Goal: Task Accomplishment & Management: Manage account settings

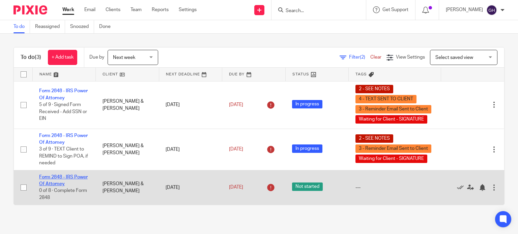
click at [50, 184] on link "Form 2848 - IRS Power Of Attorney" at bounding box center [63, 180] width 49 height 11
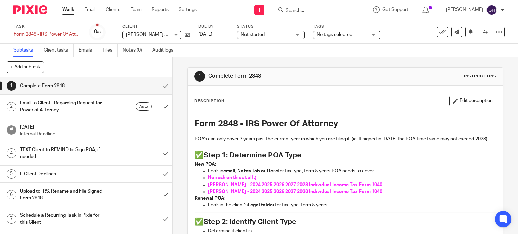
click at [74, 105] on h1 "Email to Client - Regarding Request for Power of Attorney" at bounding box center [64, 106] width 88 height 17
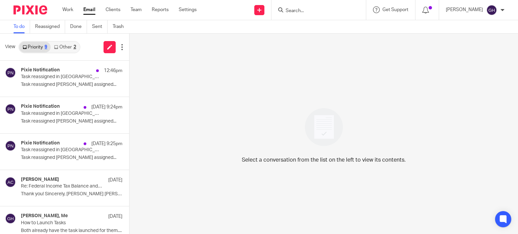
click at [65, 49] on link "Other 2" at bounding box center [65, 47] width 29 height 11
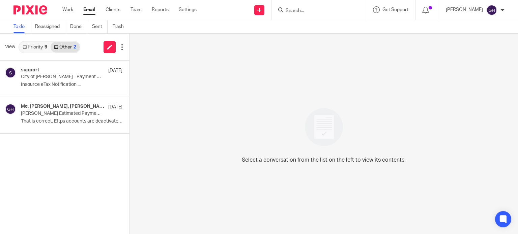
click at [35, 51] on link "Priority 9" at bounding box center [34, 47] width 31 height 11
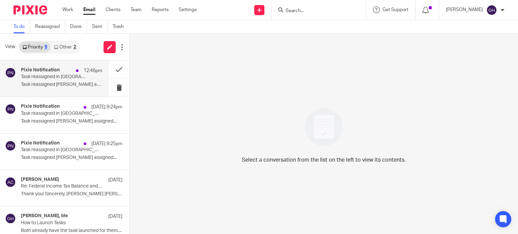
drag, startPoint x: 47, startPoint y: 78, endPoint x: 51, endPoint y: 78, distance: 4.4
click at [47, 78] on p "Task reassigned in Pixie" at bounding box center [53, 77] width 65 height 6
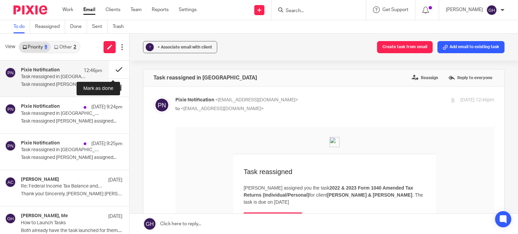
click at [113, 69] on button at bounding box center [119, 70] width 20 height 18
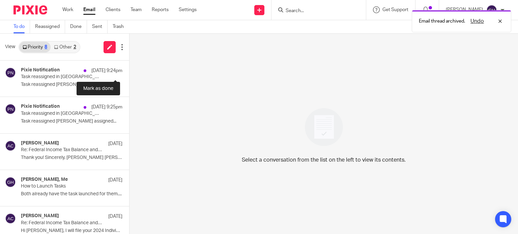
click at [129, 69] on button at bounding box center [131, 70] width 5 height 18
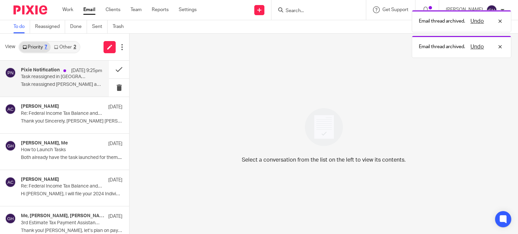
click at [76, 83] on p "Task reassigned Amy Corfixsen assigned..." at bounding box center [61, 85] width 81 height 6
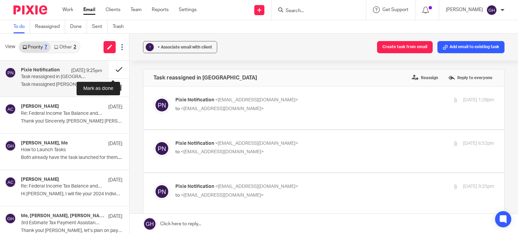
click at [110, 69] on button at bounding box center [119, 70] width 20 height 18
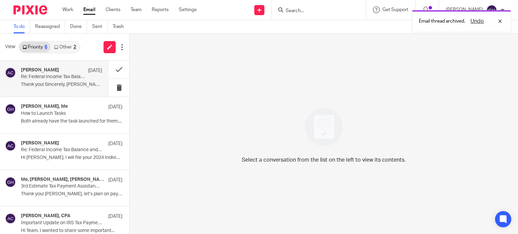
click at [57, 92] on div "Amy Corfixsen Sep 17 Re: Federal Income Tax Balance and Estimated Tax Payments …" at bounding box center [54, 79] width 109 height 36
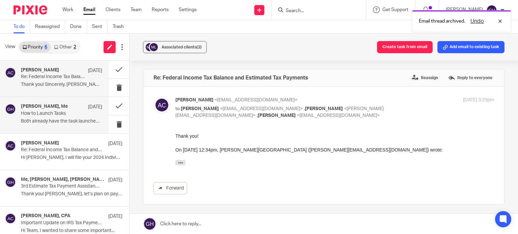
click at [59, 115] on p "How to Launch Tasks" at bounding box center [53, 114] width 65 height 6
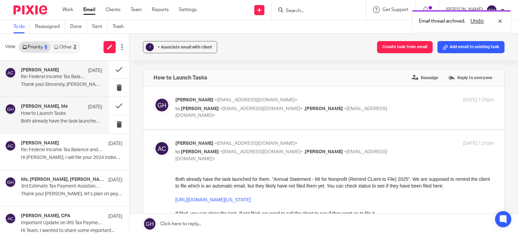
click at [57, 83] on p "Thank you! Sincerely, Amy Amy L Corfixsen..." at bounding box center [61, 85] width 81 height 6
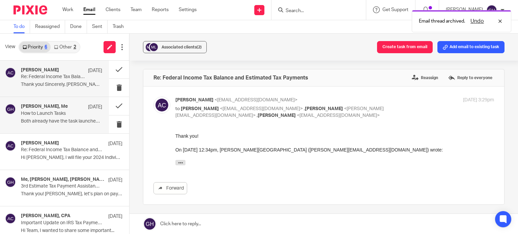
click at [57, 100] on div "Amy Corfixsen, Me Sep 16 How to Launch Tasks Both already have the task launche…" at bounding box center [54, 115] width 109 height 36
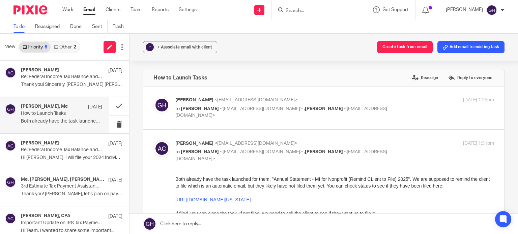
click at [71, 107] on div "Amy Corfixsen, Me Sep 16" at bounding box center [61, 107] width 81 height 7
click at [71, 78] on p "Re: Federal Income Tax Balance and Estimated Tax Payments" at bounding box center [53, 77] width 65 height 6
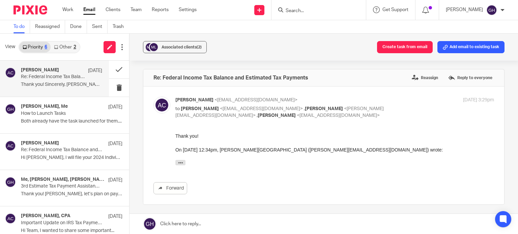
drag, startPoint x: 267, startPoint y: 35, endPoint x: 241, endPoint y: 41, distance: 27.2
click at [241, 41] on div "Associated clients (2) Create task from email Add email to existing task" at bounding box center [323, 47] width 388 height 27
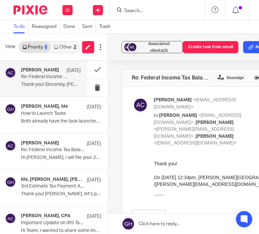
click at [138, 6] on form at bounding box center [159, 10] width 72 height 8
click at [138, 9] on input "Search" at bounding box center [153, 11] width 61 height 6
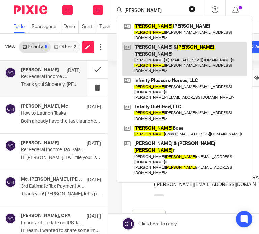
type input "renee"
click at [179, 53] on link at bounding box center [184, 58] width 124 height 33
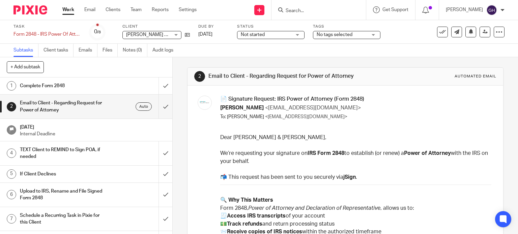
click at [90, 87] on h1 "Complete Form 2848" at bounding box center [64, 86] width 88 height 10
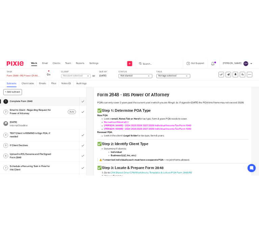
scroll to position [67, 0]
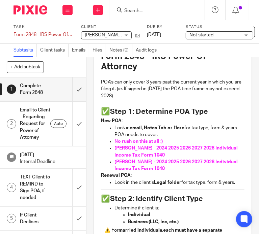
click at [126, 35] on div "[PERSON_NAME] & [PERSON_NAME] [PERSON_NAME] & [PERSON_NAME]" at bounding box center [106, 35] width 51 height 8
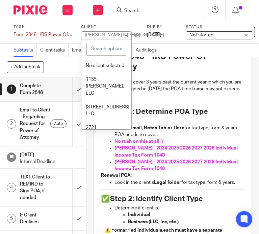
click at [126, 33] on div "[PERSON_NAME] & [PERSON_NAME]" at bounding box center [124, 35] width 79 height 5
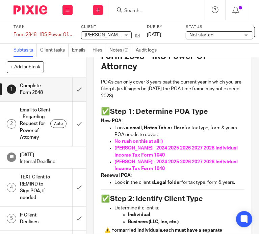
click at [105, 37] on span "[PERSON_NAME] & [PERSON_NAME]" at bounding box center [124, 35] width 79 height 5
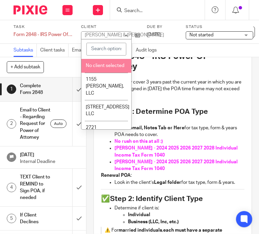
click at [130, 33] on div "[PERSON_NAME] & [PERSON_NAME]" at bounding box center [124, 35] width 79 height 5
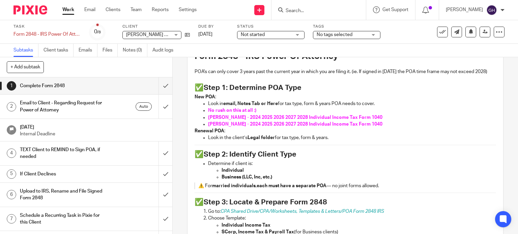
click at [283, 36] on span "Not started" at bounding box center [266, 34] width 51 height 7
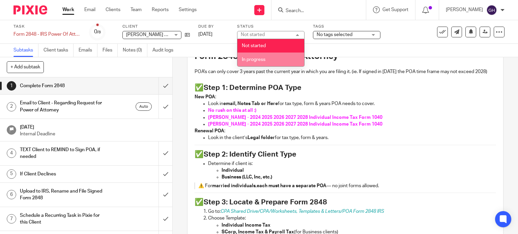
click at [267, 56] on li "In progress" at bounding box center [270, 60] width 67 height 14
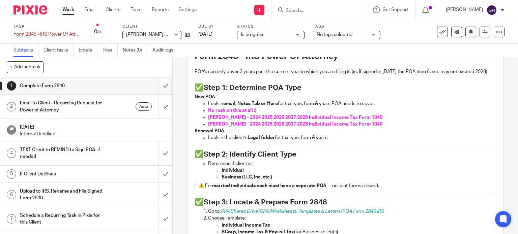
click at [337, 31] on span "No tags selected" at bounding box center [342, 34] width 51 height 7
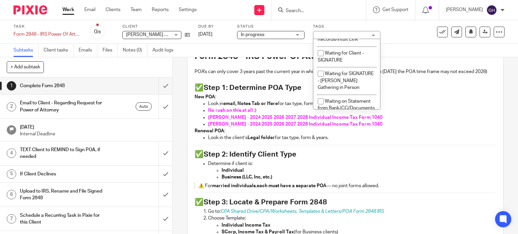
scroll to position [607, 0]
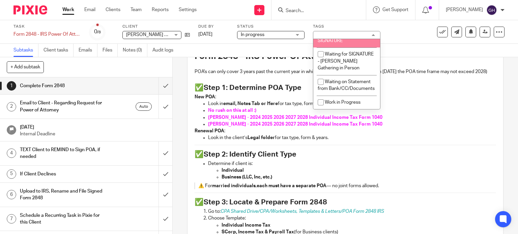
click at [347, 48] on li "Waiting for Client - SIGNATURE" at bounding box center [346, 37] width 67 height 21
checkbox input "true"
click at [376, 33] on div "Waiting for Client - SIGNATURE" at bounding box center [346, 35] width 67 height 8
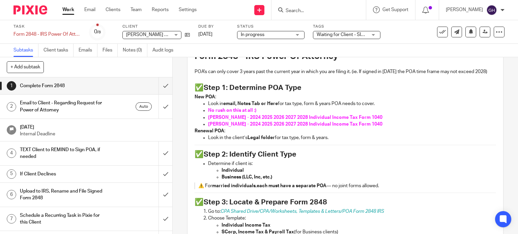
click at [360, 32] on span "Waiting for Client - SIGNATURE" at bounding box center [342, 34] width 51 height 7
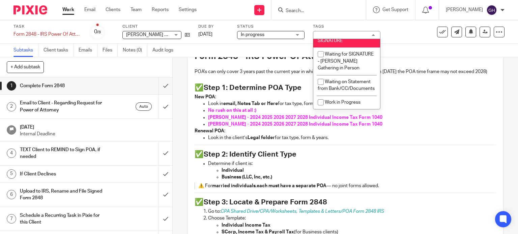
click at [360, 32] on div "Waiting for Client - SIGNATURE" at bounding box center [346, 35] width 67 height 8
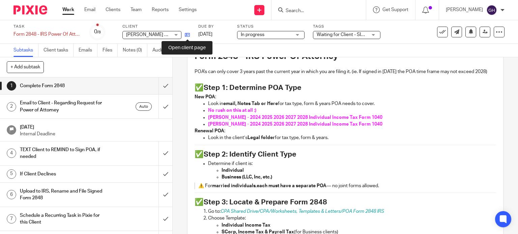
click at [185, 32] on icon at bounding box center [187, 34] width 5 height 5
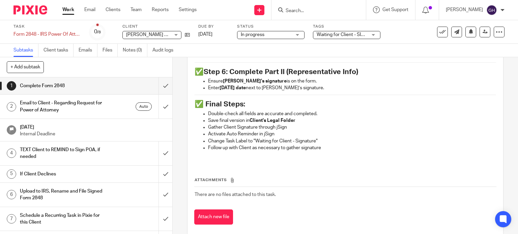
scroll to position [573, 0]
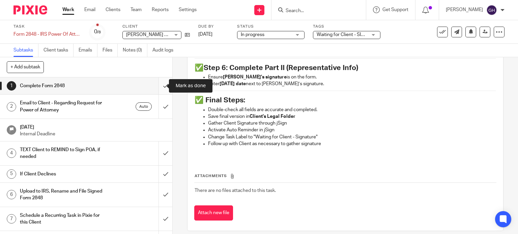
click at [161, 86] on input "submit" at bounding box center [86, 86] width 172 height 17
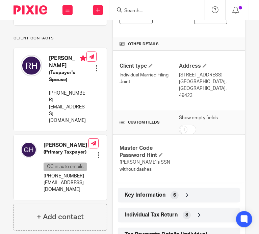
scroll to position [188, 0]
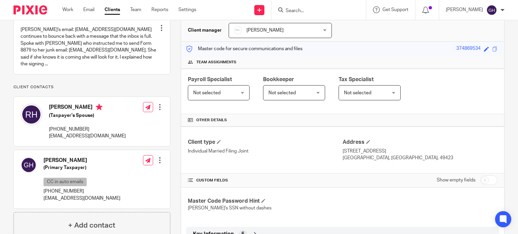
scroll to position [67, 0]
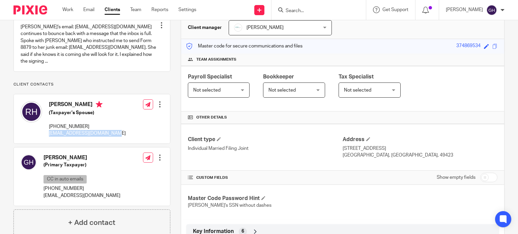
drag, startPoint x: 108, startPoint y: 136, endPoint x: 47, endPoint y: 134, distance: 60.7
click at [47, 134] on div "[PERSON_NAME] (Taxpayer's Spouse) [PHONE_NUMBER] [EMAIL_ADDRESS][DOMAIN_NAME]" at bounding box center [73, 119] width 105 height 42
copy p "[EMAIL_ADDRESS][DOMAIN_NAME]"
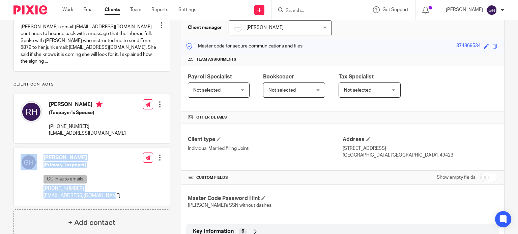
drag, startPoint x: 106, startPoint y: 199, endPoint x: 37, endPoint y: 199, distance: 68.5
click at [37, 199] on div "Greg Holstege (Primary Taxpayer) CC in auto emails 616-262-8936 totallyoutfitte…" at bounding box center [92, 177] width 156 height 58
click at [38, 199] on div "Greg Holstege (Primary Taxpayer) CC in auto emails 616-262-8936 totallyoutfitte…" at bounding box center [71, 177] width 100 height 52
click at [38, 196] on div "Greg Holstege (Primary Taxpayer) CC in auto emails 616-262-8936 totallyoutfitte…" at bounding box center [71, 177] width 100 height 52
drag, startPoint x: 43, startPoint y: 194, endPoint x: 113, endPoint y: 203, distance: 70.7
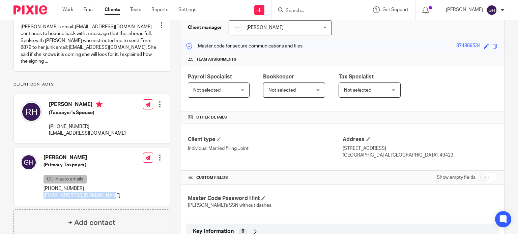
click at [113, 203] on div "Greg Holstege (Primary Taxpayer) CC in auto emails 616-262-8936 totallyoutfitte…" at bounding box center [92, 177] width 156 height 58
copy p "totallyoutfitted@gmail.com"
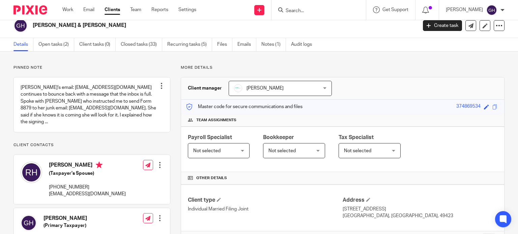
scroll to position [0, 0]
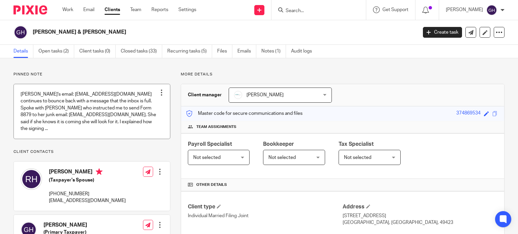
click at [111, 126] on link at bounding box center [92, 111] width 156 height 55
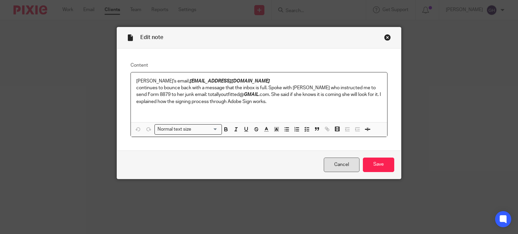
click at [333, 169] on link "Cancel" at bounding box center [342, 165] width 36 height 14
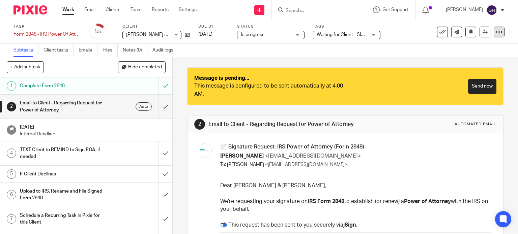
click at [496, 31] on icon at bounding box center [499, 32] width 7 height 7
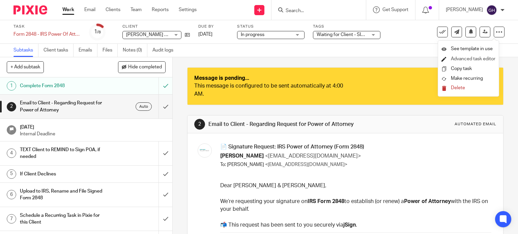
click at [458, 63] on li "Advanced task editor" at bounding box center [468, 59] width 54 height 10
click at [457, 60] on link "Advanced task editor" at bounding box center [473, 59] width 45 height 5
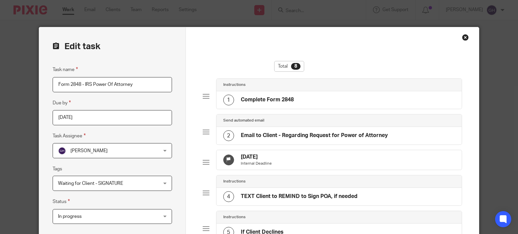
click at [280, 136] on h4 "Email to Client - Regarding Request for Power of Attorney" at bounding box center [314, 135] width 147 height 7
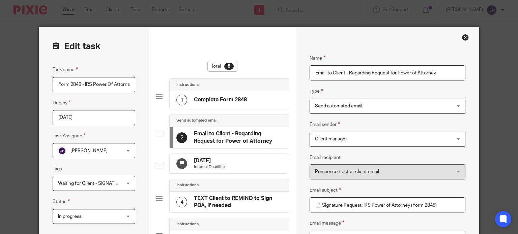
click at [369, 109] on span "Send automated email" at bounding box center [375, 106] width 120 height 14
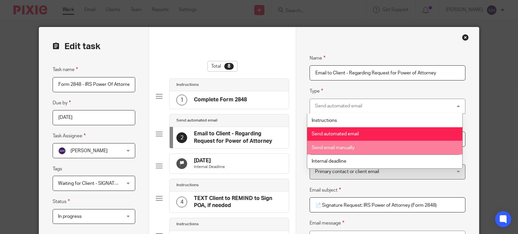
click at [342, 146] on span "Send email manually" at bounding box center [333, 148] width 43 height 5
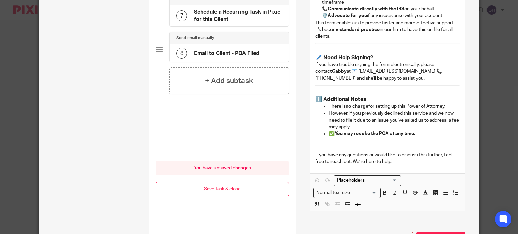
scroll to position [356, 0]
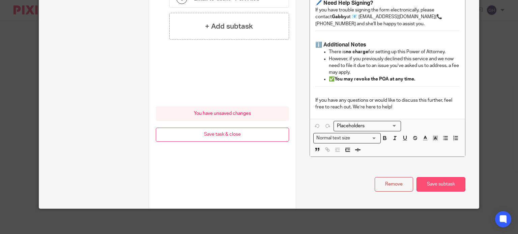
click at [433, 188] on button "Save subtask" at bounding box center [440, 184] width 49 height 14
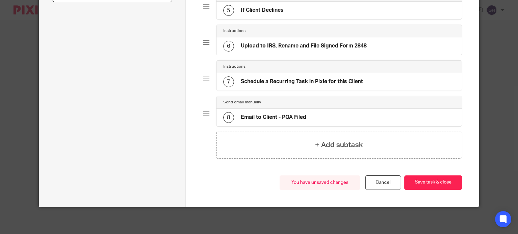
scroll to position [226, 0]
click at [440, 186] on button "Save task & close" at bounding box center [433, 183] width 58 height 14
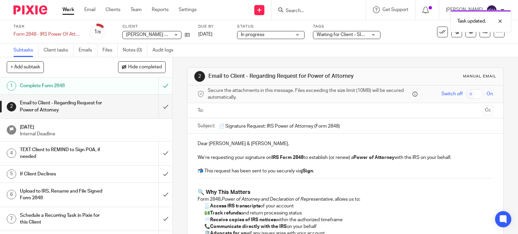
click at [245, 112] on input "text" at bounding box center [345, 111] width 270 height 8
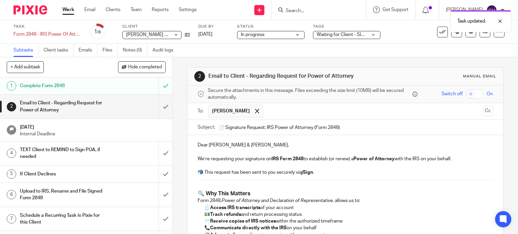
click at [268, 113] on input "text" at bounding box center [373, 111] width 214 height 13
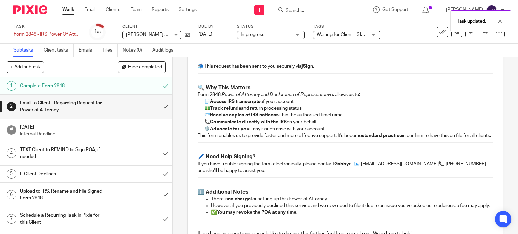
scroll to position [67, 0]
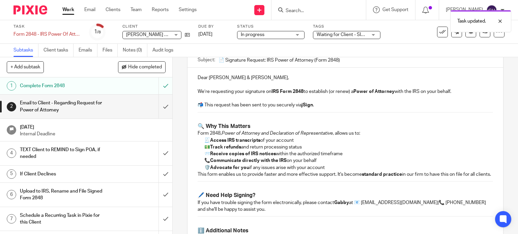
click at [302, 104] on strong "jSign" at bounding box center [306, 105] width 11 height 5
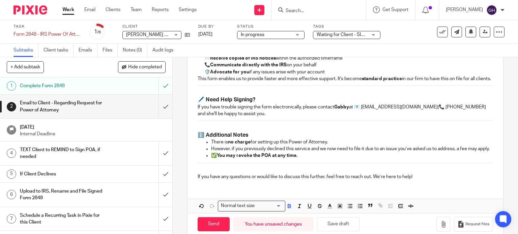
scroll to position [187, 0]
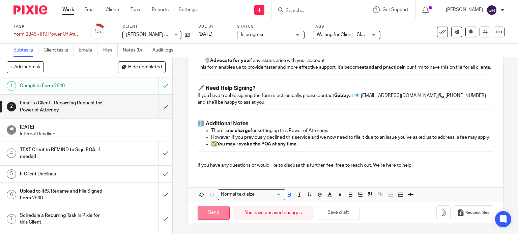
click at [209, 217] on input "Send" at bounding box center [214, 213] width 32 height 14
type input "Sent"
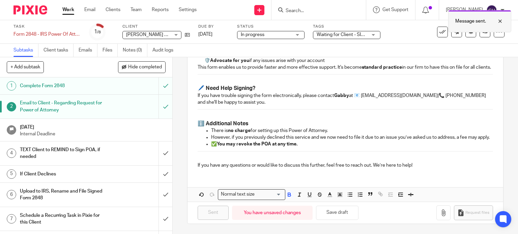
click at [501, 20] on div at bounding box center [495, 21] width 18 height 8
click at [375, 38] on div "Waiting for Client - SIGNATURE" at bounding box center [346, 35] width 67 height 8
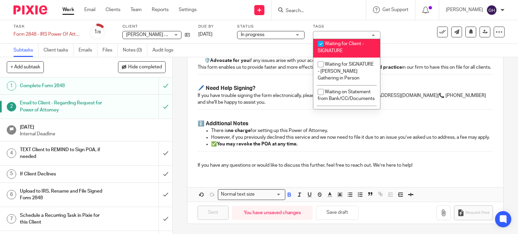
scroll to position [612, 0]
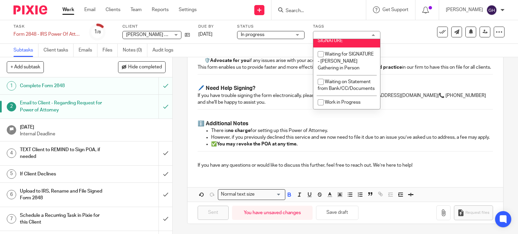
click at [373, 35] on div "Waiting for Client - SIGNATURE" at bounding box center [346, 35] width 67 height 8
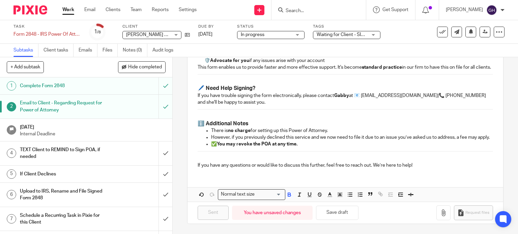
click at [410, 36] on div "Task Form 2848 - IRS Power Of Attorney Save Form 2848 - IRS Power Of Attorney 1…" at bounding box center [217, 32] width 409 height 16
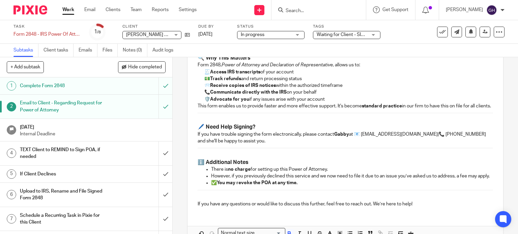
scroll to position [187, 0]
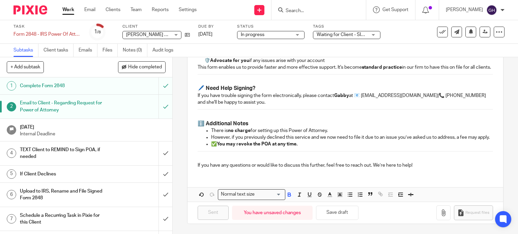
click at [82, 135] on p "Internal Deadline" at bounding box center [93, 134] width 146 height 7
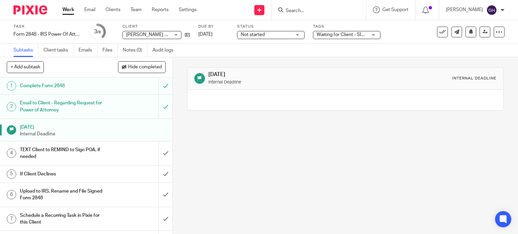
click at [83, 151] on h1 "TEXT Client to REMIND to Sign POA, if needed" at bounding box center [64, 153] width 88 height 17
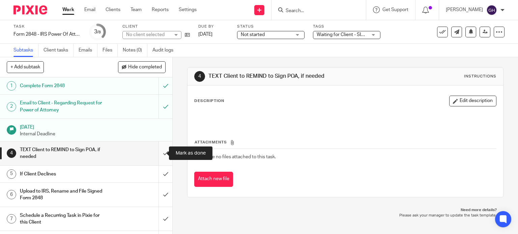
click at [157, 152] on input "submit" at bounding box center [86, 154] width 172 height 24
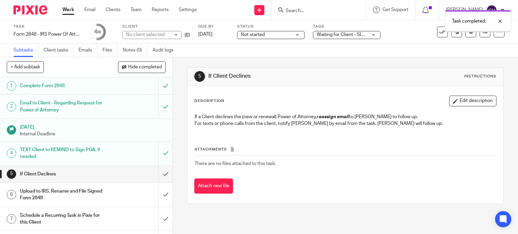
click at [39, 170] on h1 "If Client Declines" at bounding box center [64, 174] width 88 height 10
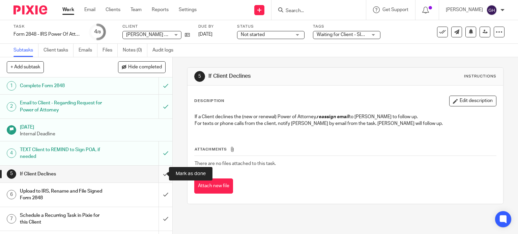
click at [155, 177] on input "submit" at bounding box center [86, 174] width 172 height 17
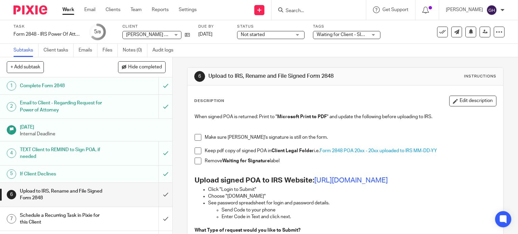
click at [246, 30] on div "Status Not started Not started Not started In progress 1" at bounding box center [270, 32] width 67 height 16
click at [248, 32] on span "Not started" at bounding box center [253, 34] width 24 height 5
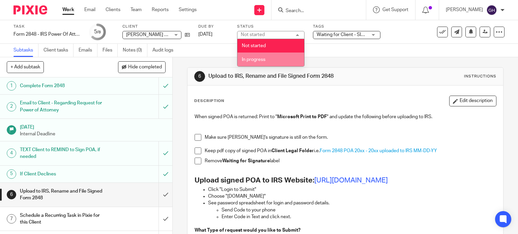
click at [254, 60] on span "In progress" at bounding box center [254, 59] width 24 height 5
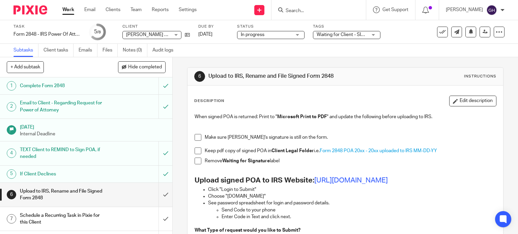
click at [298, 45] on div "Subtasks Client tasks Emails Files Notes (0) Audit logs" at bounding box center [259, 50] width 518 height 13
click at [91, 10] on link "Email" at bounding box center [89, 9] width 11 height 7
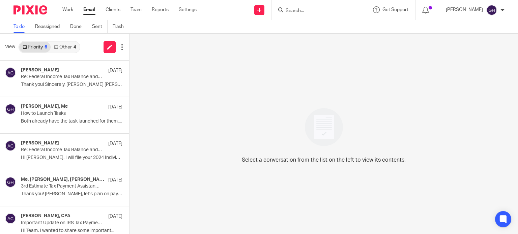
click at [62, 44] on link "Other 4" at bounding box center [65, 47] width 29 height 11
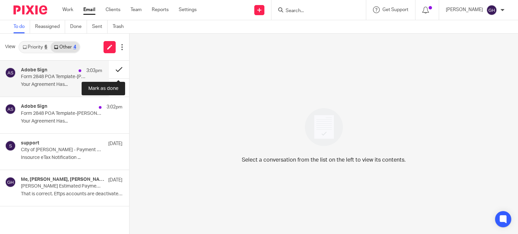
click at [116, 68] on button at bounding box center [119, 70] width 20 height 18
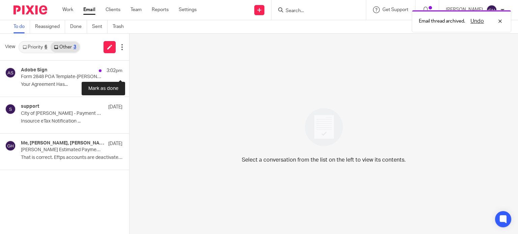
click at [129, 68] on button at bounding box center [131, 70] width 5 height 18
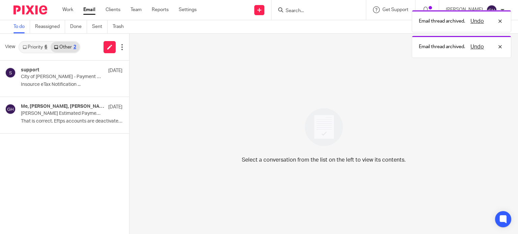
click at [32, 48] on link "Priority 6" at bounding box center [34, 47] width 31 height 11
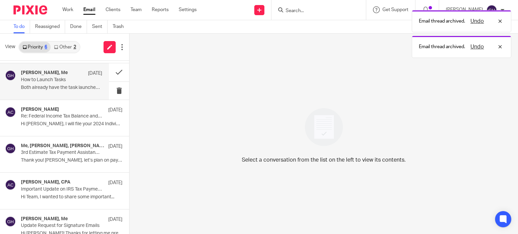
scroll to position [45, 0]
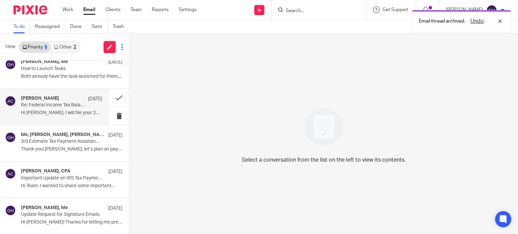
click at [57, 112] on p "Hi Mona, I will file your 2024 Individual..." at bounding box center [61, 113] width 81 height 6
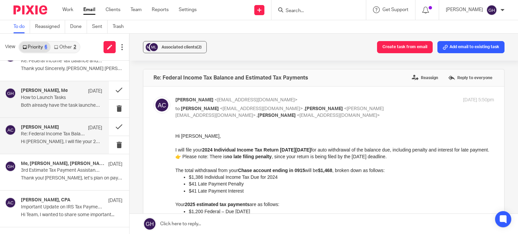
scroll to position [0, 0]
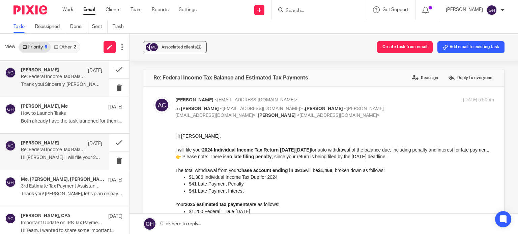
click at [70, 86] on p "Thank you! Sincerely, Amy Amy L Corfixsen..." at bounding box center [61, 85] width 81 height 6
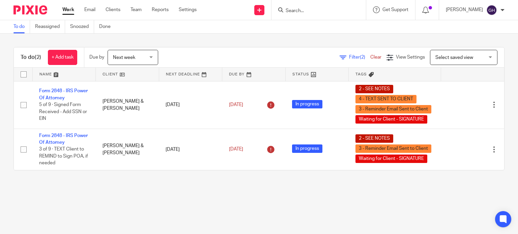
drag, startPoint x: 137, startPoint y: 0, endPoint x: 97, endPoint y: 16, distance: 42.4
click at [97, 16] on div "Work Email Clients Team Reports Settings Work Email Clients Team Reports Settin…" at bounding box center [131, 10] width 151 height 20
click at [69, 12] on link "Work" at bounding box center [68, 9] width 12 height 7
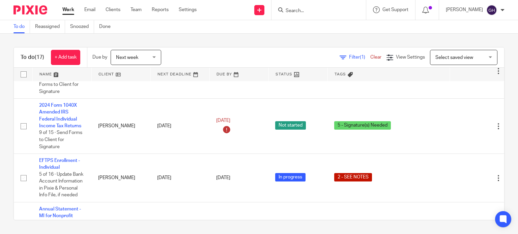
scroll to position [779, 0]
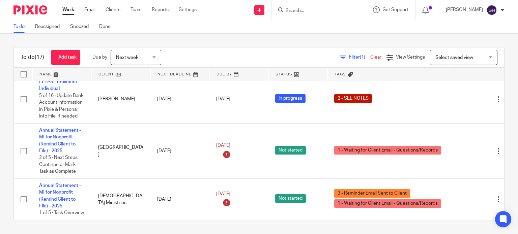
click at [302, 13] on input "Search" at bounding box center [315, 11] width 61 height 6
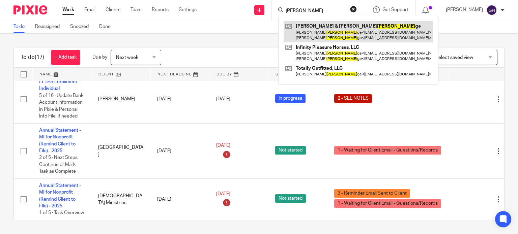
type input "holste"
click at [312, 33] on link at bounding box center [358, 31] width 149 height 21
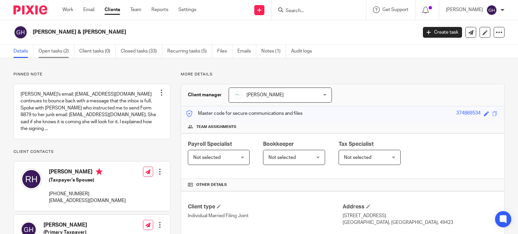
click at [46, 50] on link "Open tasks (2)" at bounding box center [56, 51] width 36 height 13
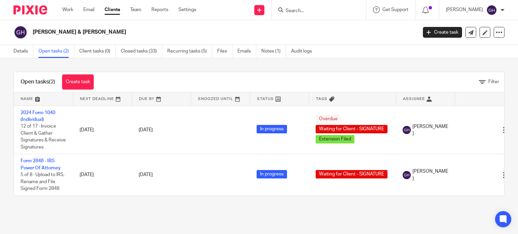
click at [270, 44] on div "Greg & Renee Holstege Create task Export data Merge Archive client Delete client" at bounding box center [259, 32] width 518 height 25
click at [270, 50] on link "Notes (1)" at bounding box center [273, 51] width 25 height 13
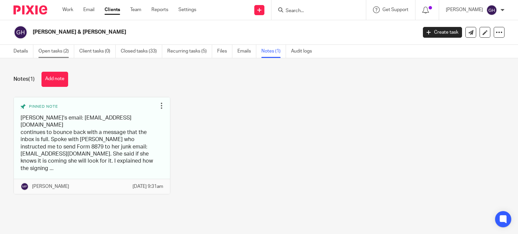
click at [62, 48] on link "Open tasks (2)" at bounding box center [56, 51] width 36 height 13
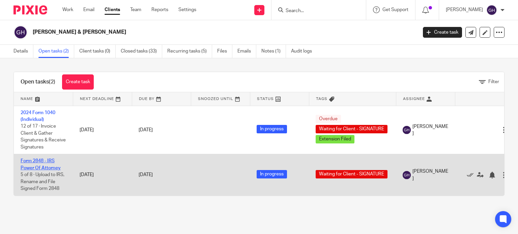
click at [53, 169] on link "Form 2848 - IRS Power Of Attorney" at bounding box center [41, 164] width 40 height 11
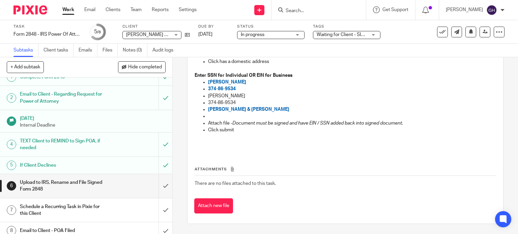
scroll to position [13, 0]
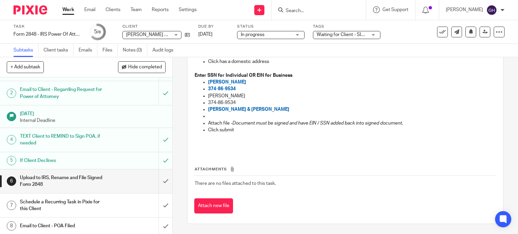
click at [97, 161] on h1 "If Client Declines" at bounding box center [64, 161] width 88 height 10
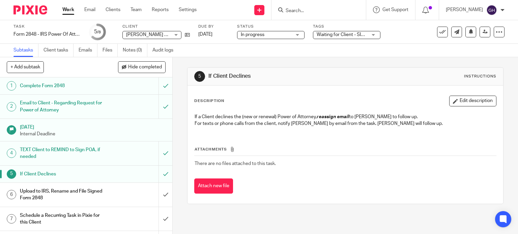
click at [77, 190] on h1 "Upload to IRS, Rename and File Signed Form 2848" at bounding box center [64, 194] width 88 height 17
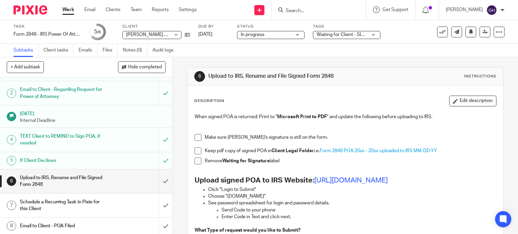
click at [66, 8] on link "Work" at bounding box center [68, 9] width 12 height 7
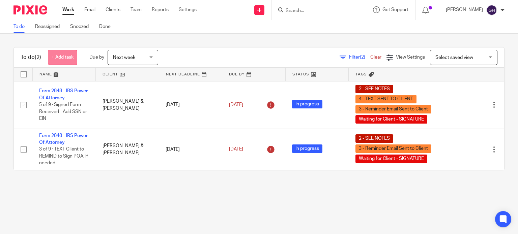
click at [77, 55] on link "+ Add task" at bounding box center [62, 57] width 29 height 15
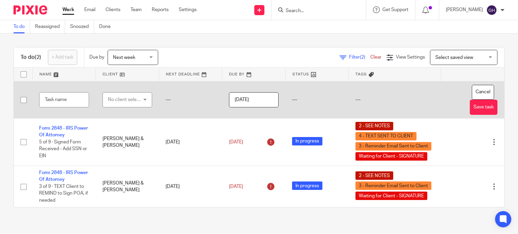
click at [116, 101] on div "No client selected" at bounding box center [125, 100] width 35 height 14
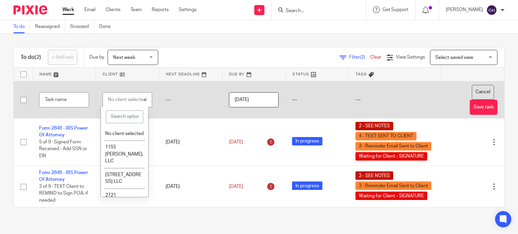
click at [476, 89] on button "Cancel" at bounding box center [483, 92] width 22 height 15
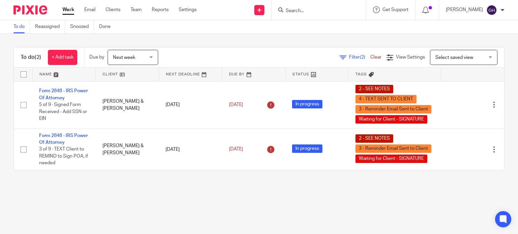
click at [72, 9] on link "Work" at bounding box center [68, 9] width 12 height 7
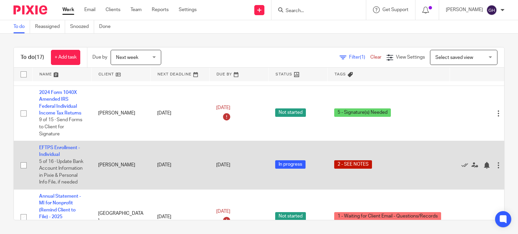
scroll to position [742, 0]
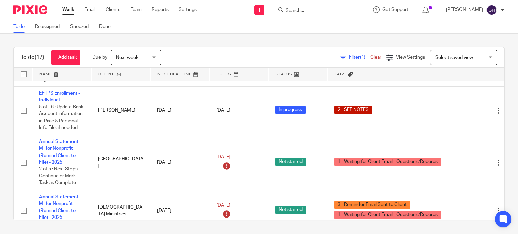
click at [313, 15] on div at bounding box center [318, 10] width 94 height 20
click at [289, 10] on input "Search" at bounding box center [315, 11] width 61 height 6
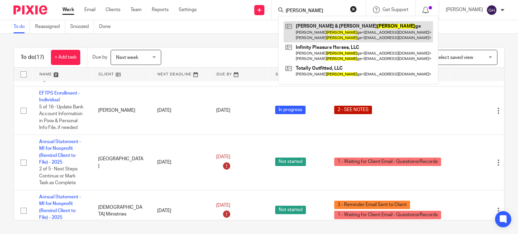
type input "holste"
click at [359, 32] on link at bounding box center [358, 31] width 149 height 21
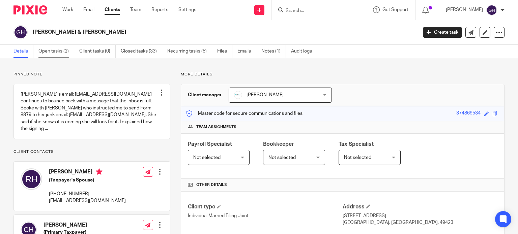
click at [62, 50] on link "Open tasks (2)" at bounding box center [56, 51] width 36 height 13
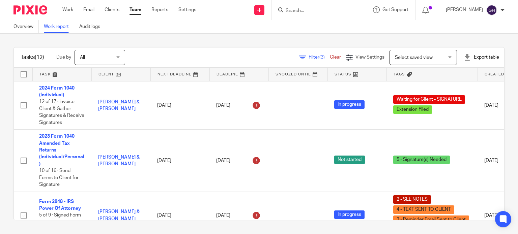
click at [103, 58] on span "All" at bounding box center [98, 57] width 36 height 14
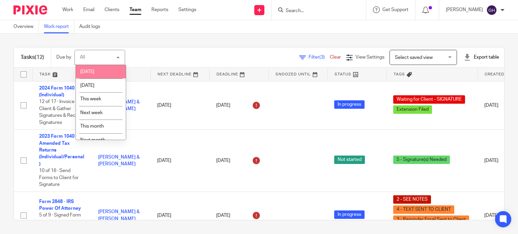
click at [105, 53] on div "All All" at bounding box center [100, 57] width 51 height 15
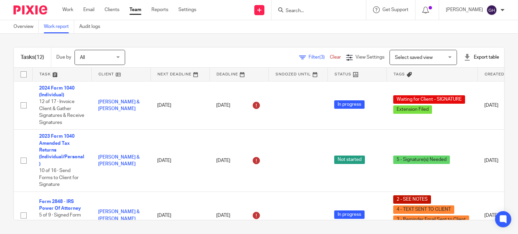
click at [319, 55] on span "(3)" at bounding box center [321, 57] width 5 height 5
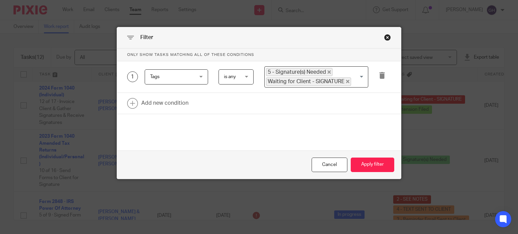
click at [384, 36] on div "Close this dialog window" at bounding box center [387, 37] width 7 height 7
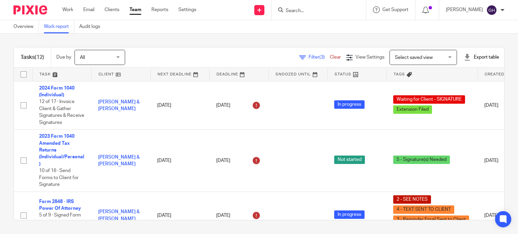
click at [395, 62] on span "Select saved view" at bounding box center [419, 57] width 49 height 14
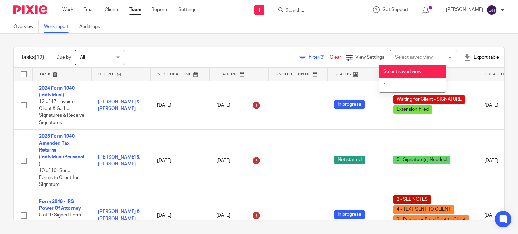
click at [394, 62] on div "Select saved view Select saved view" at bounding box center [422, 57] width 67 height 15
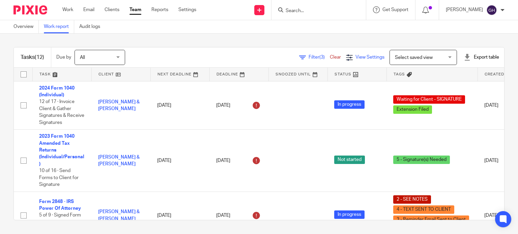
click at [355, 57] on span "View Settings" at bounding box center [369, 57] width 29 height 5
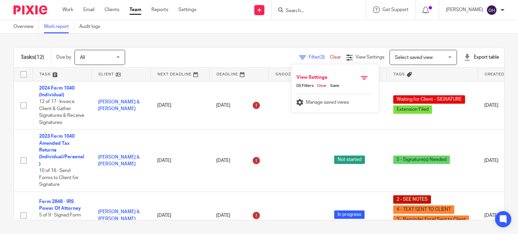
click at [309, 86] on span "(3) Filters" at bounding box center [304, 85] width 17 height 5
click at [368, 76] on div at bounding box center [358, 79] width 29 height 9
click at [311, 100] on span "Manage saved views" at bounding box center [327, 102] width 43 height 5
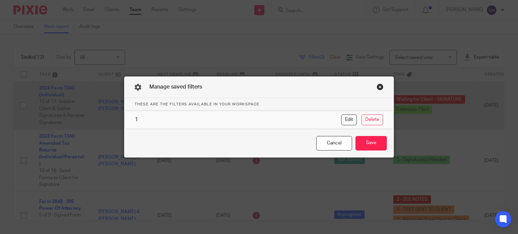
click at [378, 87] on div "Close this dialog window" at bounding box center [380, 87] width 7 height 7
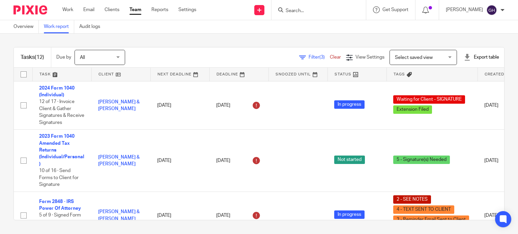
click at [196, 42] on div "Tasks (12) Due by All All [DATE] [DATE] This week Next week This month Next mon…" at bounding box center [259, 134] width 518 height 200
click at [198, 48] on div "Tasks (12) Due by All All [DATE] [DATE] This week Next week This month Next mon…" at bounding box center [259, 58] width 490 height 20
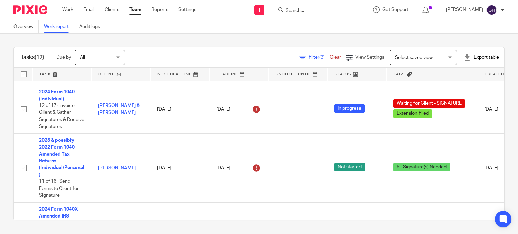
scroll to position [398, 0]
